Goal: Information Seeking & Learning: Learn about a topic

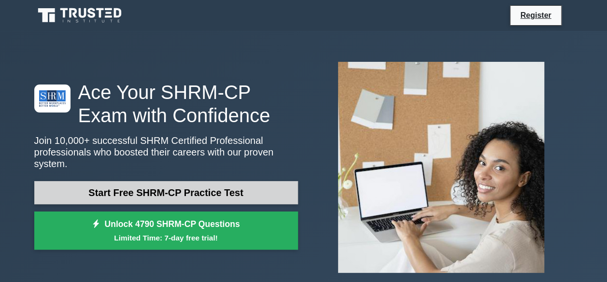
click at [171, 191] on link "Start Free SHRM-CP Practice Test" at bounding box center [166, 192] width 264 height 23
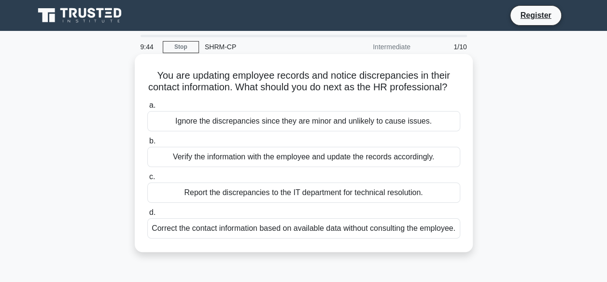
click at [194, 167] on div "Verify the information with the employee and update the records accordingly." at bounding box center [303, 157] width 313 height 20
click at [147, 144] on input "b. Verify the information with the employee and update the records accordingly." at bounding box center [147, 141] width 0 height 6
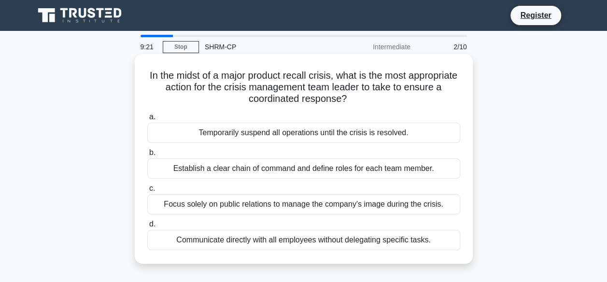
click at [194, 172] on div "Establish a clear chain of command and define roles for each team member." at bounding box center [303, 168] width 313 height 20
click at [147, 156] on input "b. Establish a clear chain of command and define roles for each team member." at bounding box center [147, 153] width 0 height 6
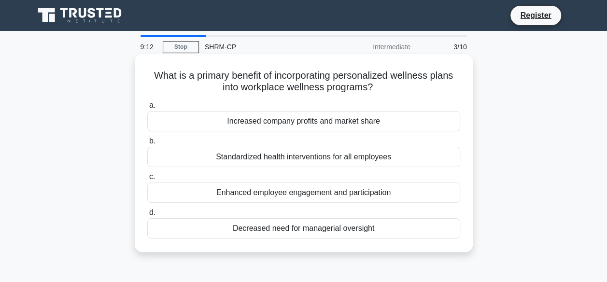
click at [196, 190] on div "Enhanced employee engagement and participation" at bounding box center [303, 193] width 313 height 20
click at [147, 180] on input "c. Enhanced employee engagement and participation" at bounding box center [147, 177] width 0 height 6
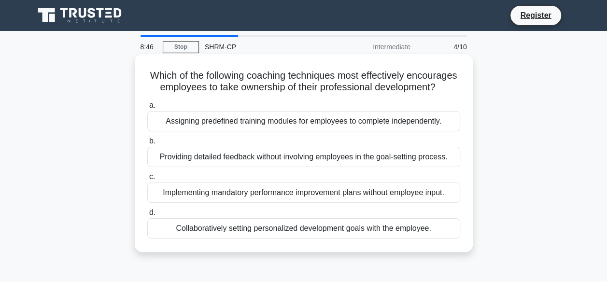
click at [190, 239] on div "Collaboratively setting personalized development goals with the employee." at bounding box center [303, 228] width 313 height 20
click at [147, 216] on input "d. Collaboratively setting personalized development goals with the employee." at bounding box center [147, 213] width 0 height 6
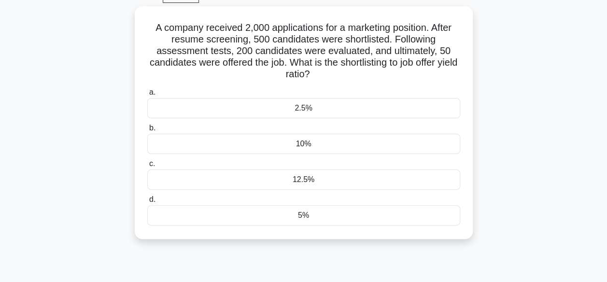
scroll to position [49, 0]
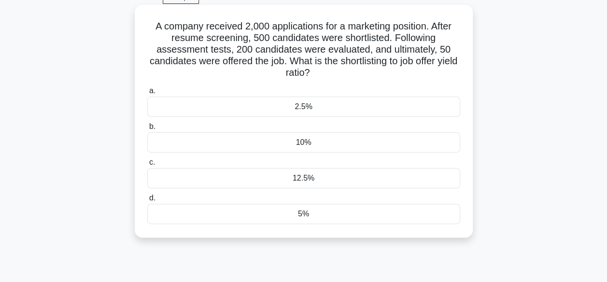
click at [344, 136] on div "10%" at bounding box center [303, 142] width 313 height 20
click at [147, 130] on input "b. 10%" at bounding box center [147, 127] width 0 height 6
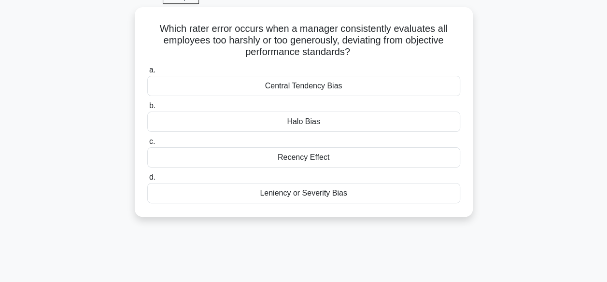
scroll to position [0, 0]
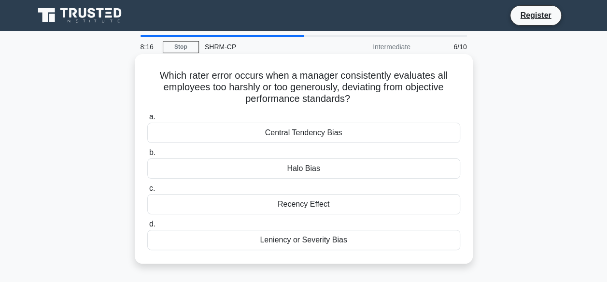
click at [319, 201] on div "Recency Effect" at bounding box center [303, 204] width 313 height 20
click at [147, 192] on input "c. Recency Effect" at bounding box center [147, 188] width 0 height 6
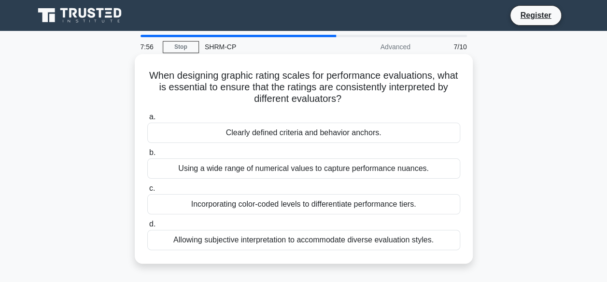
click at [324, 132] on div "Clearly defined criteria and behavior anchors." at bounding box center [303, 133] width 313 height 20
click at [147, 120] on input "a. Clearly defined criteria and behavior anchors." at bounding box center [147, 117] width 0 height 6
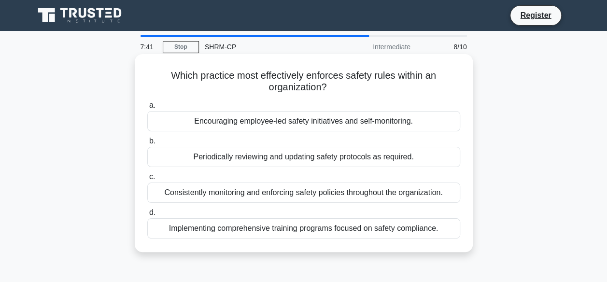
click at [327, 155] on div "Periodically reviewing and updating safety protocols as required." at bounding box center [303, 157] width 313 height 20
click at [147, 144] on input "b. Periodically reviewing and updating safety protocols as required." at bounding box center [147, 141] width 0 height 6
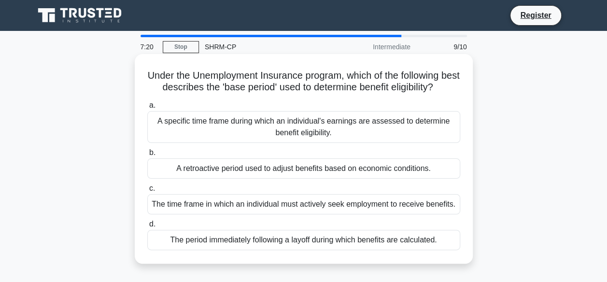
click at [324, 143] on div "A specific time frame during which an individual's earnings are assessed to det…" at bounding box center [303, 127] width 313 height 32
click at [147, 109] on input "a. A specific time frame during which an individual's earnings are assessed to …" at bounding box center [147, 105] width 0 height 6
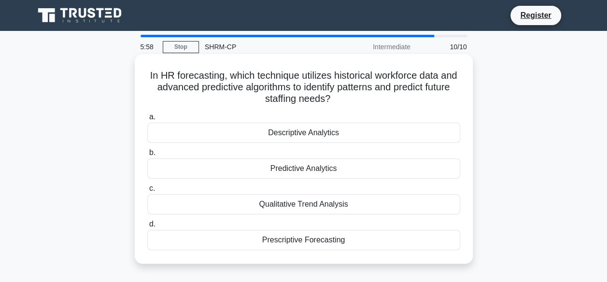
click at [353, 199] on div "Qualitative Trend Analysis" at bounding box center [303, 204] width 313 height 20
click at [147, 192] on input "c. Qualitative Trend Analysis" at bounding box center [147, 188] width 0 height 6
